Goal: Task Accomplishment & Management: Manage account settings

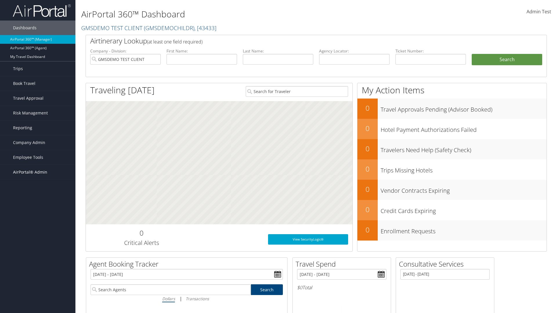
click at [38, 172] on span "AirPortal® Admin" at bounding box center [30, 172] width 34 height 15
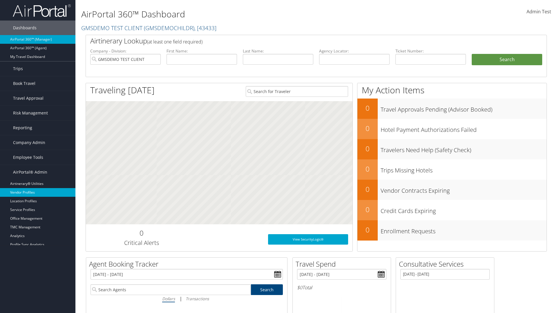
click at [38, 193] on link "Vendor Profiles" at bounding box center [37, 192] width 75 height 9
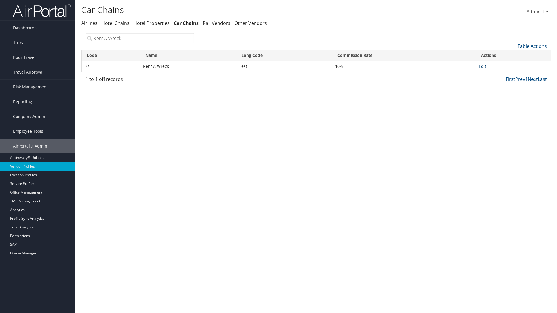
type input "Rent A Wreck"
click at [482, 66] on link "Edit" at bounding box center [483, 67] width 8 height 6
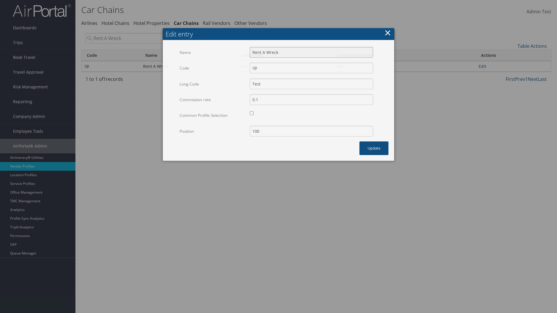
click at [311, 52] on input "Rent A Wreck" at bounding box center [311, 52] width 123 height 11
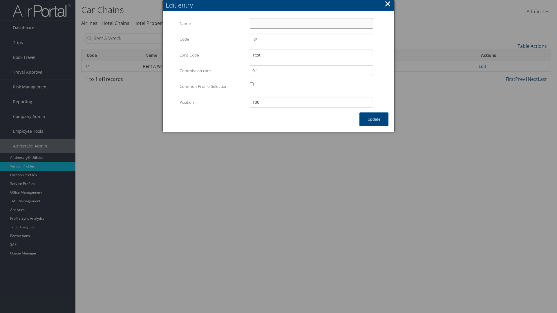
type input "Rent A Wreck"
click at [311, 55] on input "Test" at bounding box center [311, 55] width 123 height 11
type input "Test"
click at [374, 119] on button "Update" at bounding box center [374, 120] width 29 height 14
